Goal: Transaction & Acquisition: Book appointment/travel/reservation

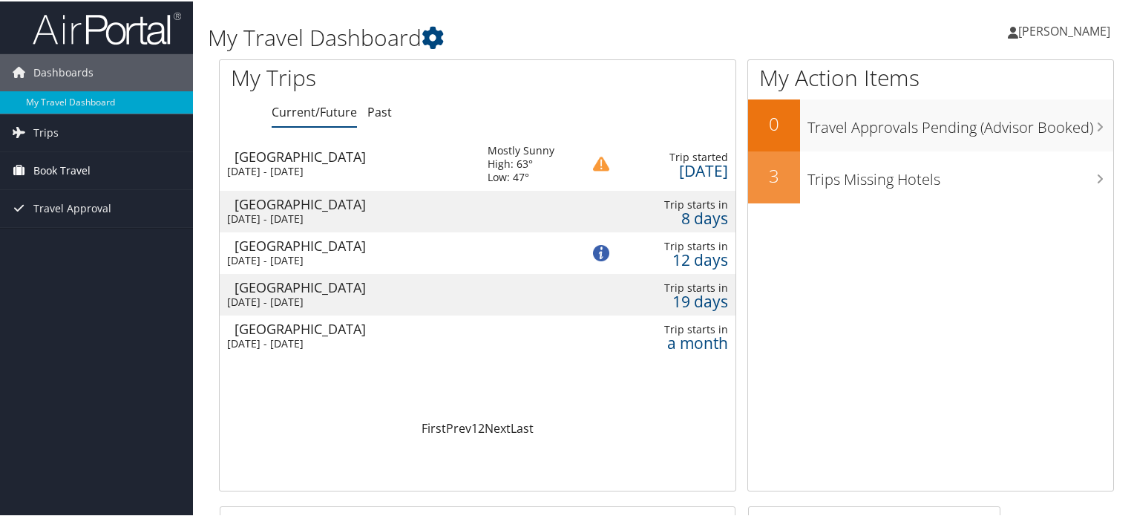
click at [53, 166] on span "Book Travel" at bounding box center [61, 169] width 57 height 37
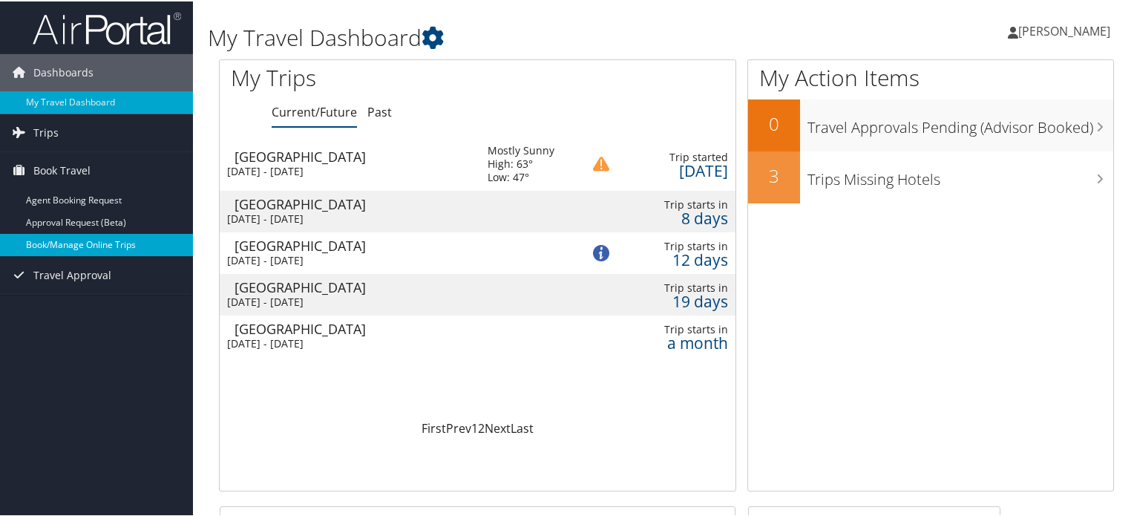
click at [83, 240] on link "Book/Manage Online Trips" at bounding box center [96, 243] width 193 height 22
